Goal: Check status

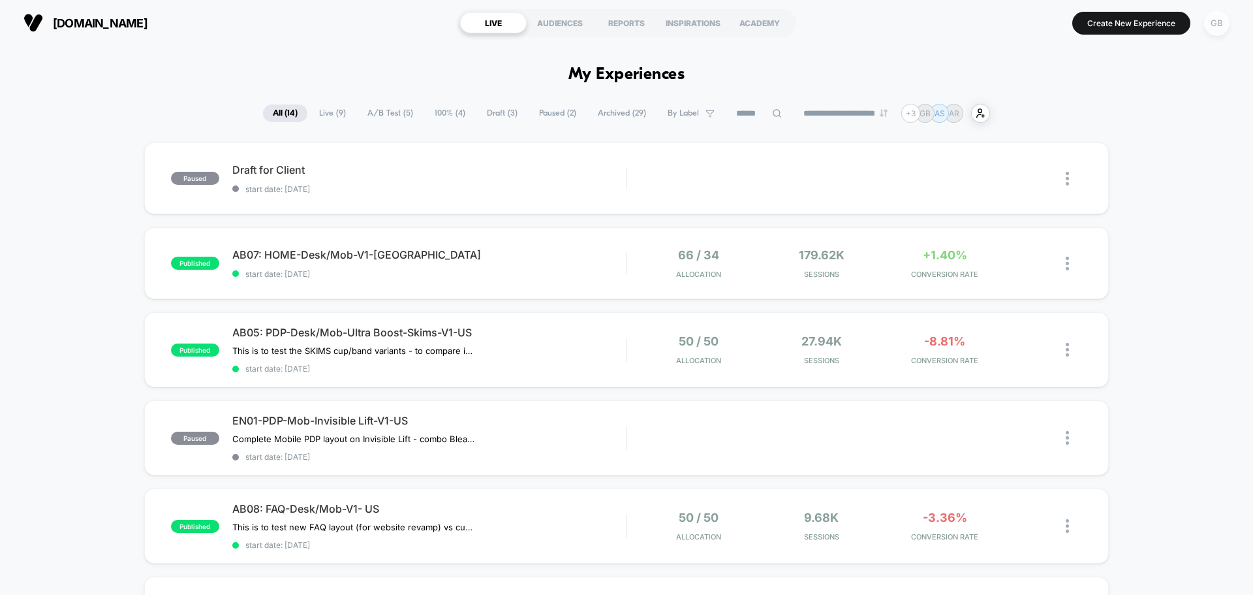
click at [1212, 24] on div "GB" at bounding box center [1216, 22] width 25 height 25
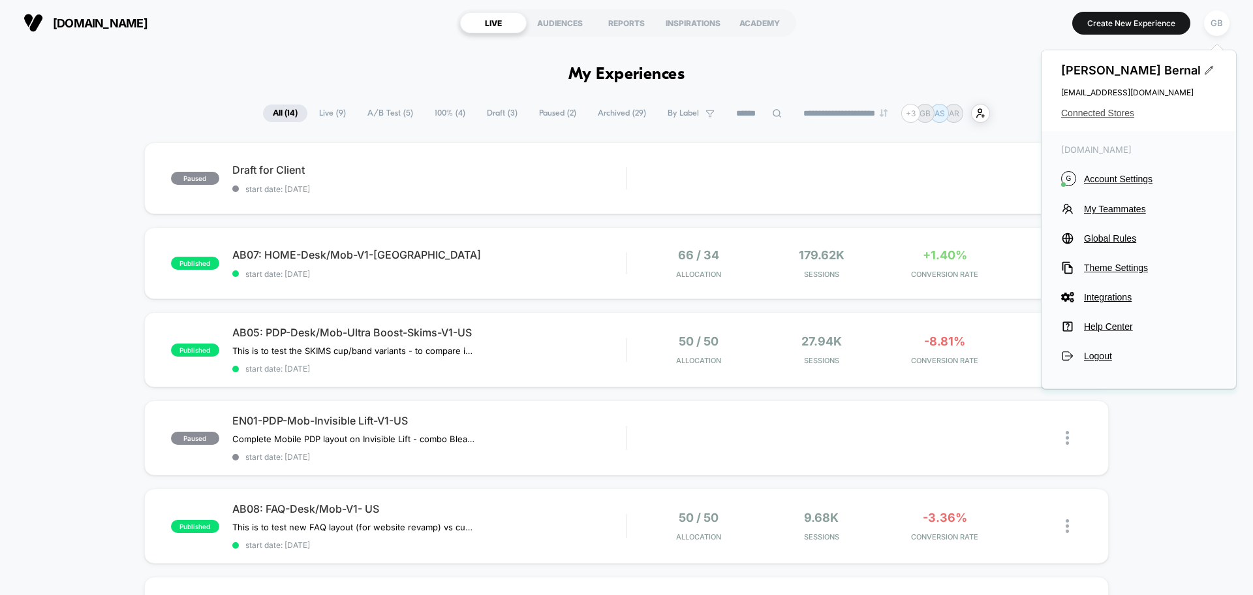
click at [1122, 117] on span "Connected Stores" at bounding box center [1138, 113] width 155 height 10
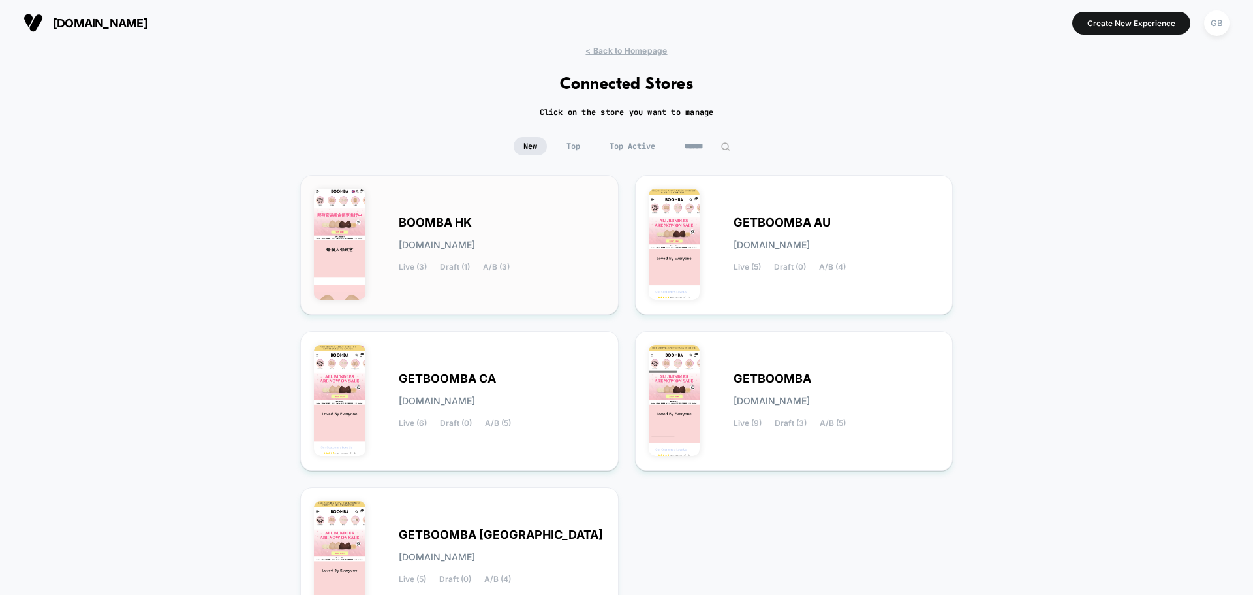
click at [588, 253] on div "BOOMBA HK [DOMAIN_NAME] Live (3) Draft (1) A/B (3)" at bounding box center [502, 245] width 206 height 54
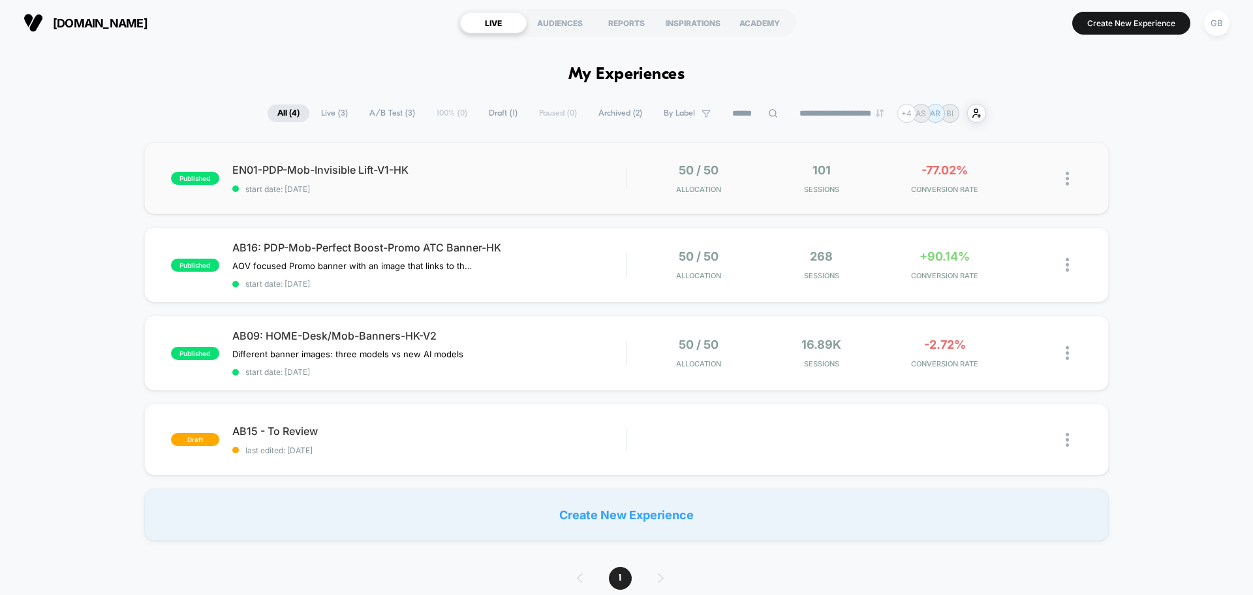
click at [610, 198] on div "published EN01-PDP-Mob-Invisible Lift-V1-HK start date: [DATE] 50 / 50 Allocati…" at bounding box center [626, 178] width 965 height 72
click at [640, 253] on div "50 / 50 Allocation" at bounding box center [698, 264] width 117 height 31
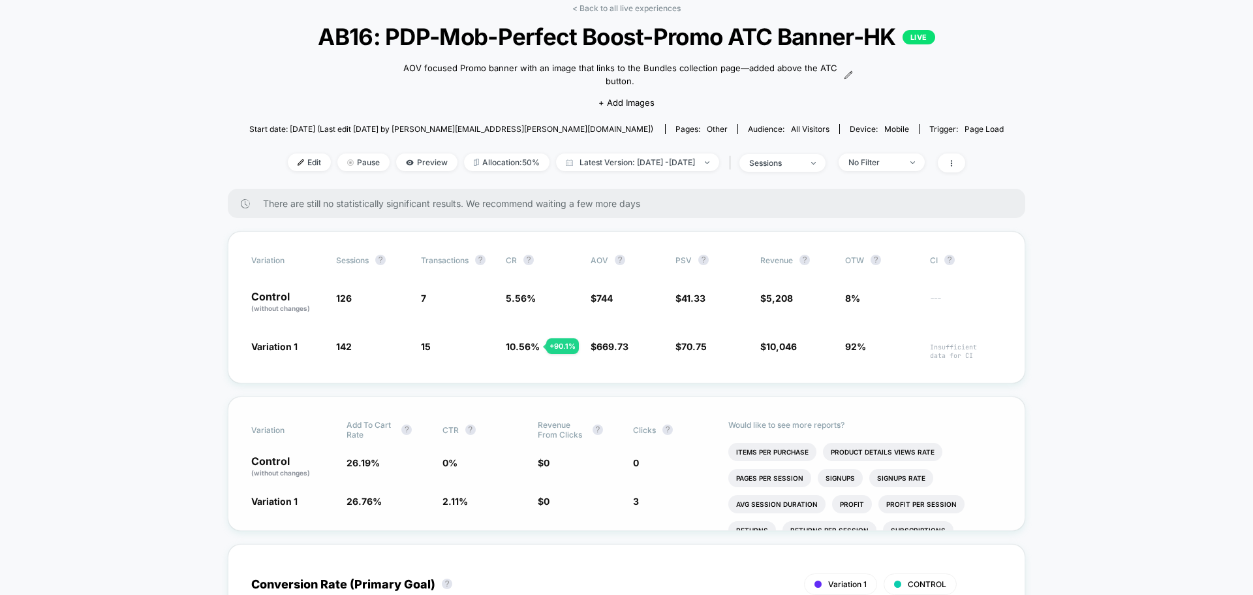
scroll to position [65, 0]
